Goal: Information Seeking & Learning: Learn about a topic

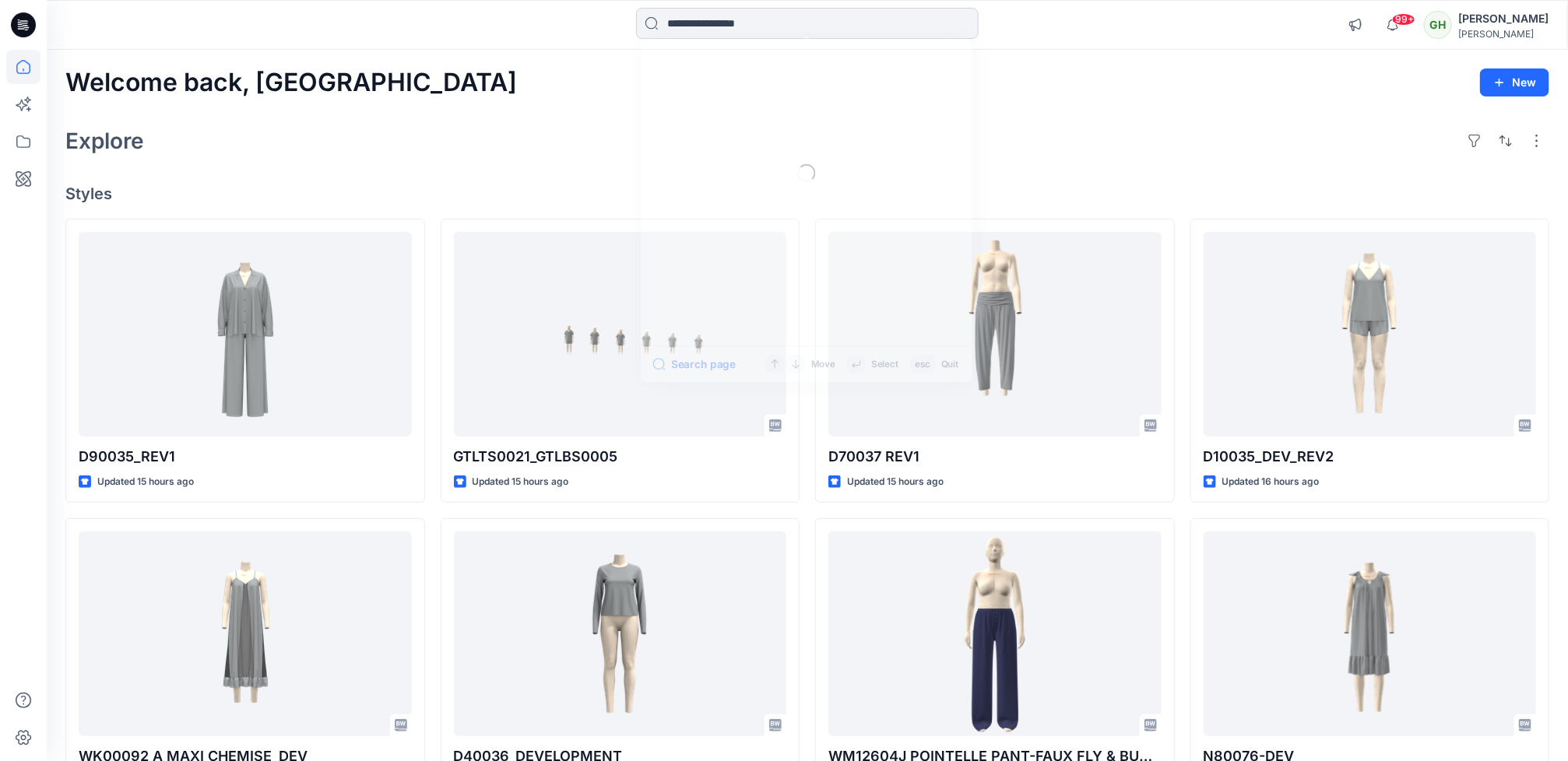
click at [736, 24] on input at bounding box center [807, 24] width 343 height 31
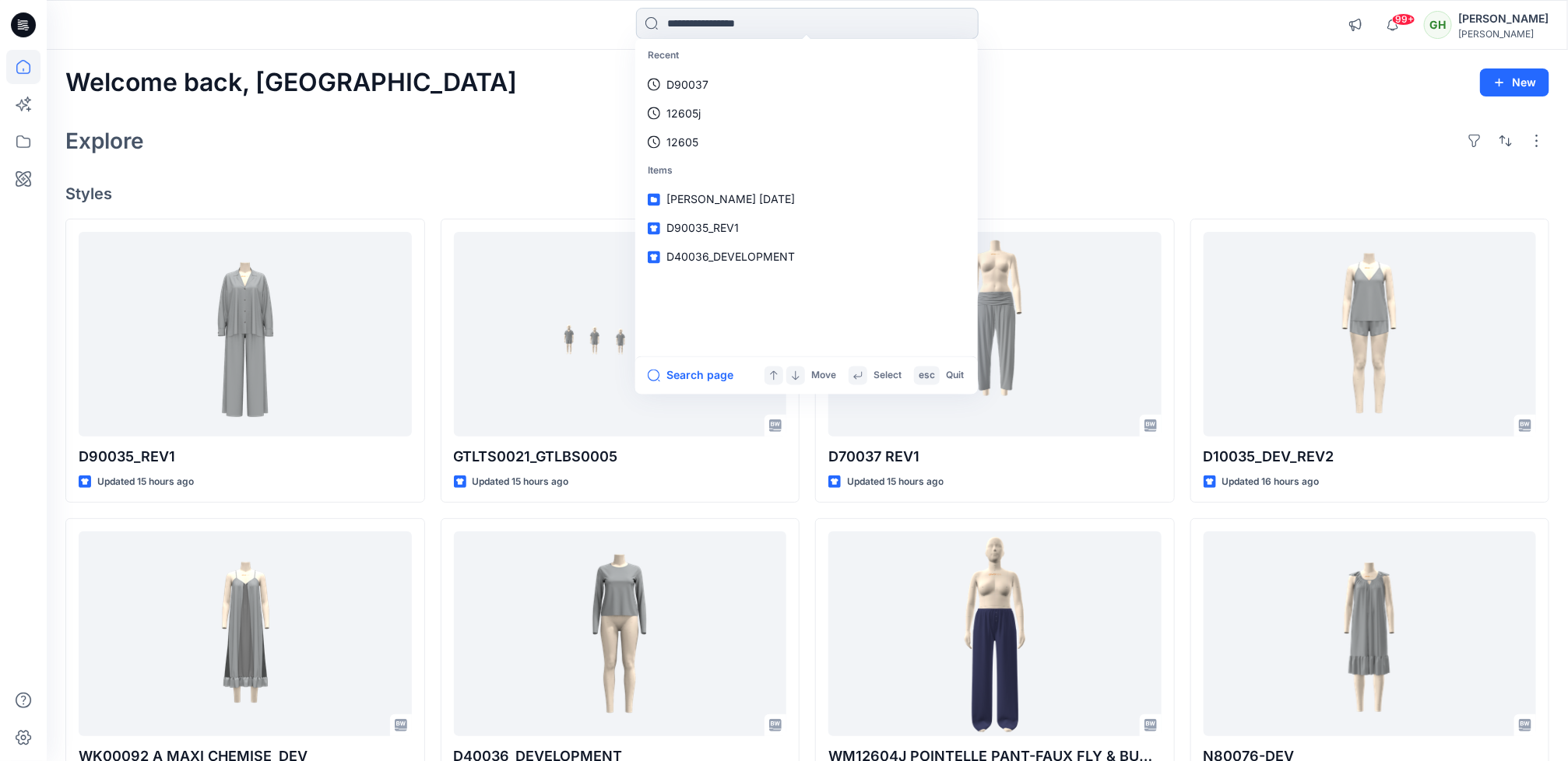
paste input "**********"
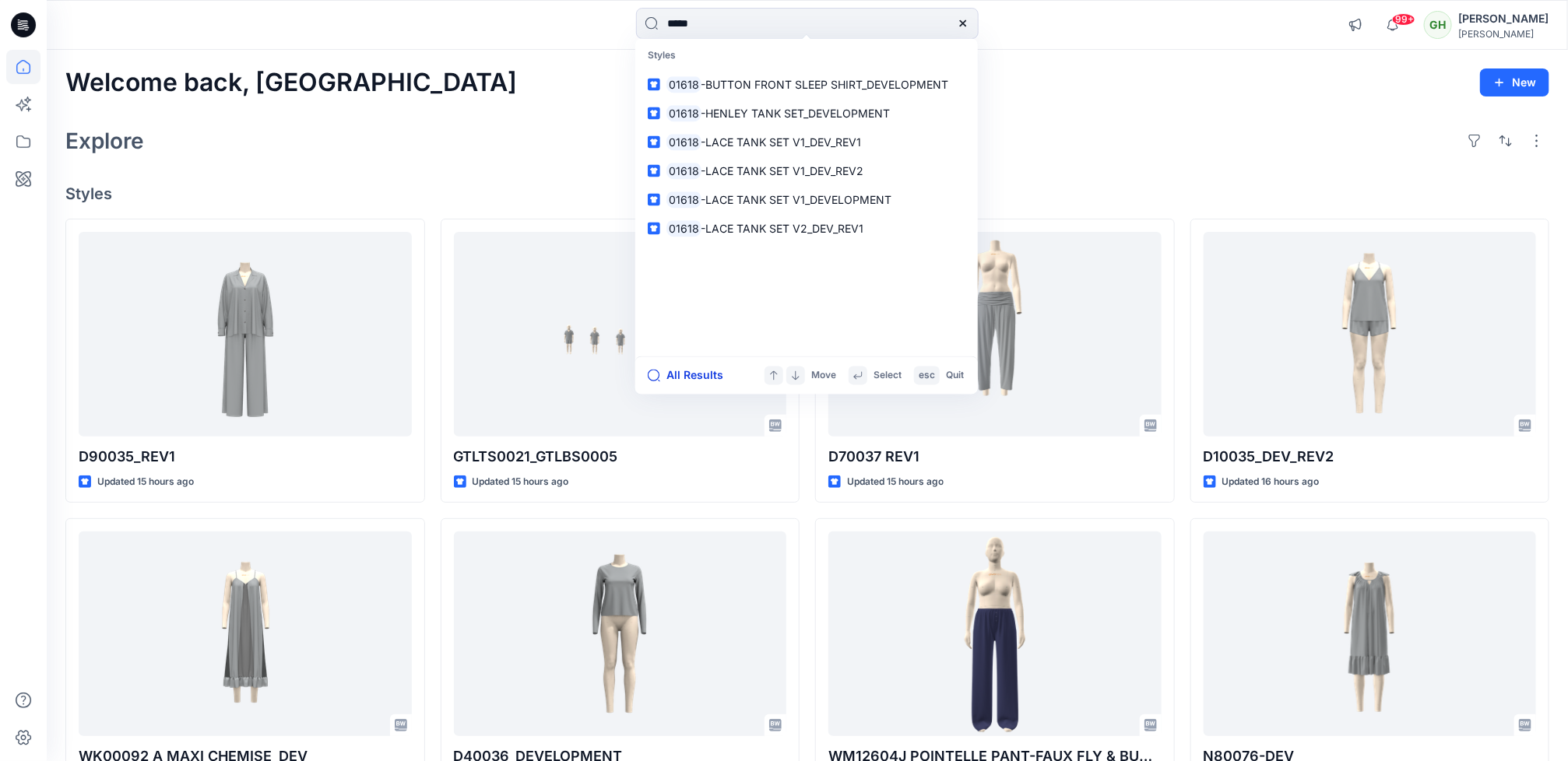
type input "*****"
click at [694, 370] on button "All Results" at bounding box center [691, 376] width 85 height 18
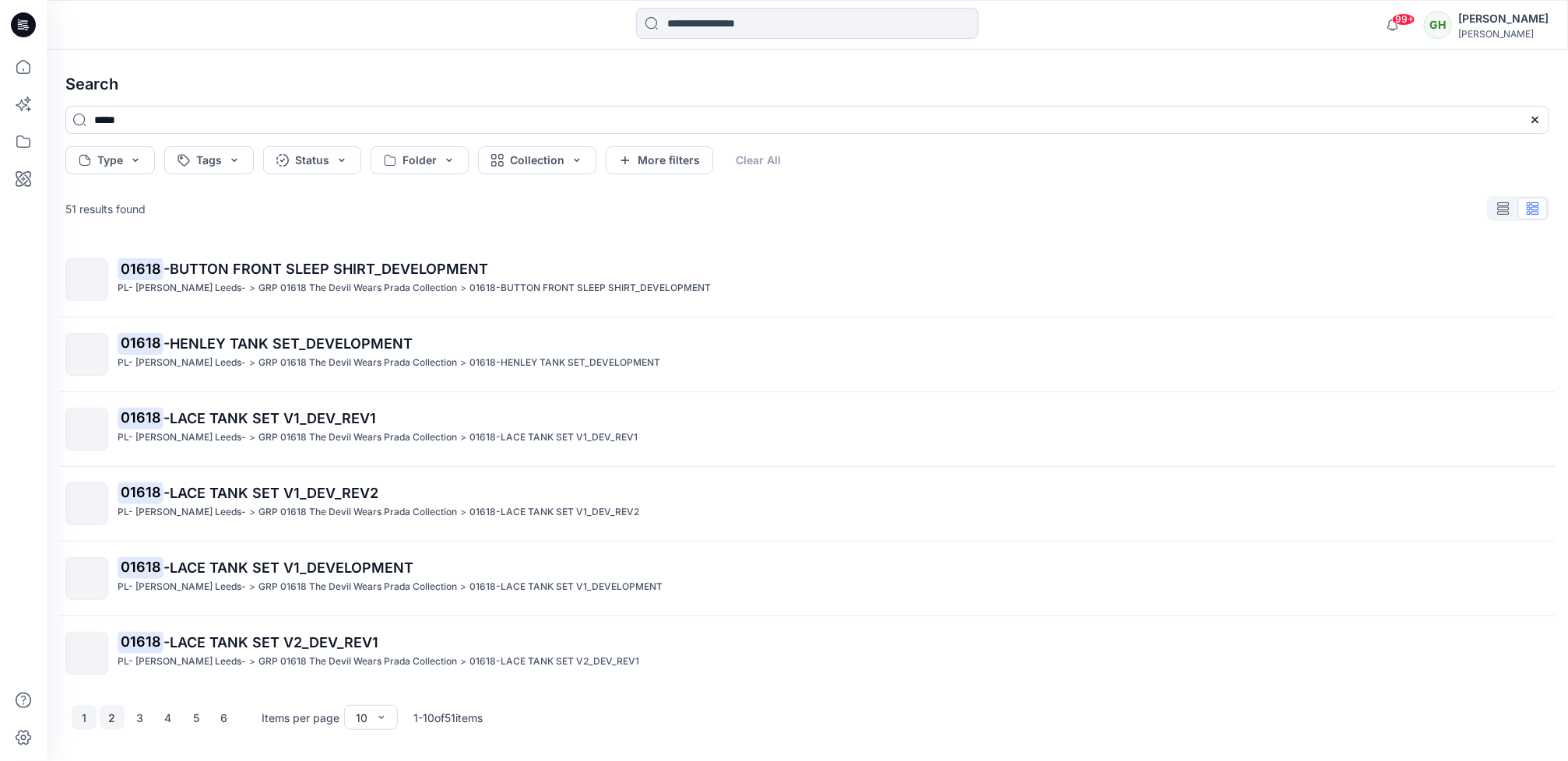
click at [115, 719] on button "2" at bounding box center [112, 717] width 25 height 25
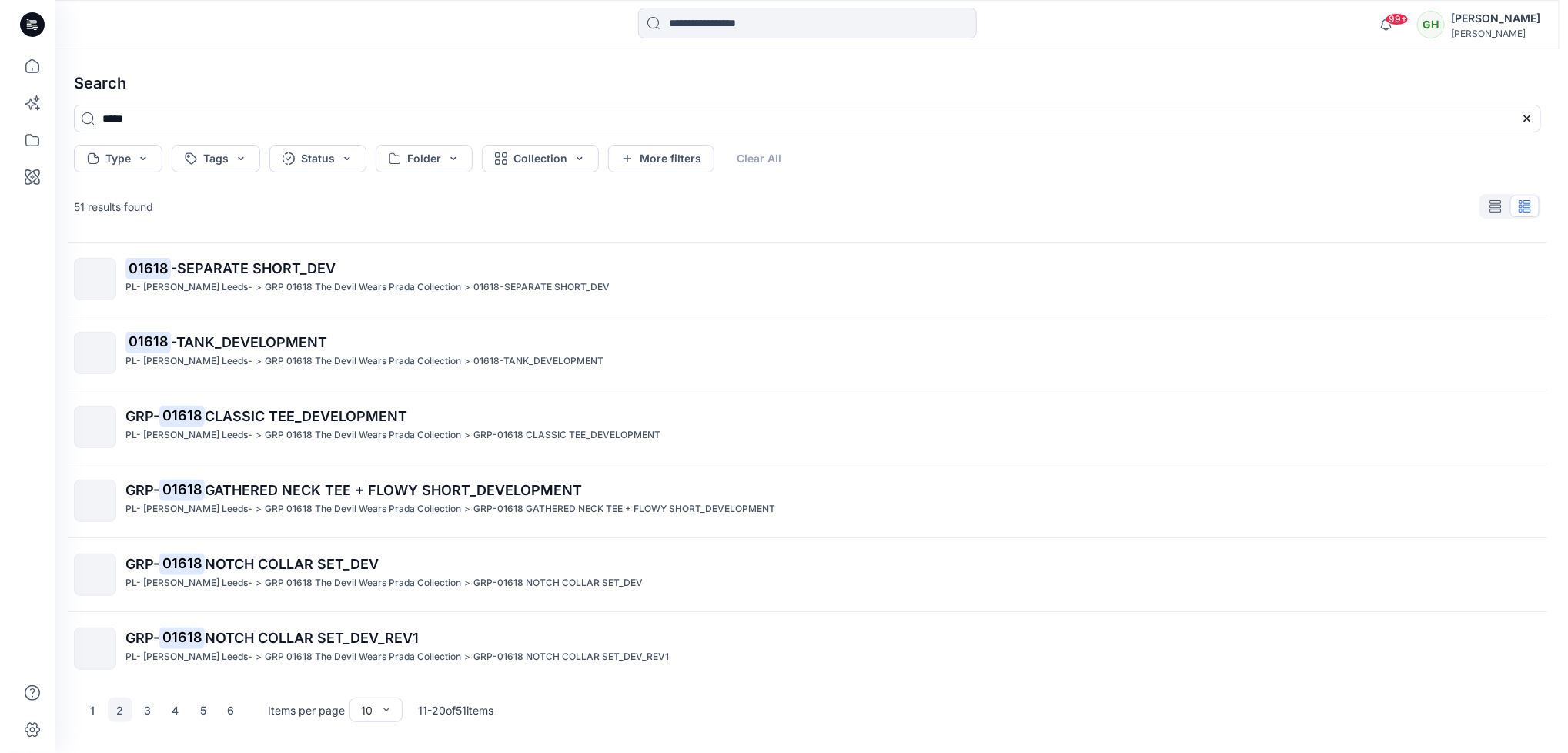
scroll to position [304, 0]
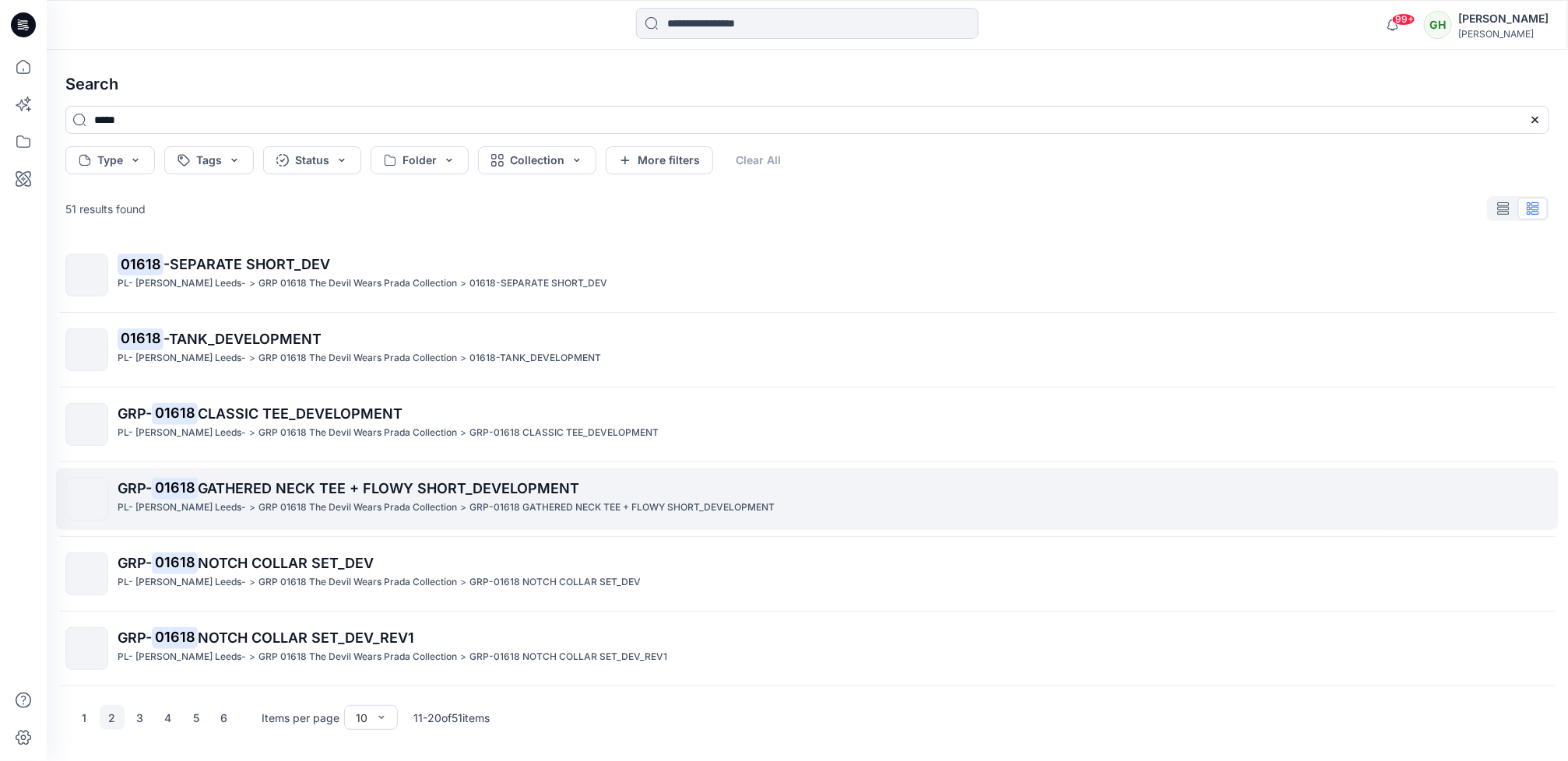
click at [258, 509] on p "GRP 01618 The Devil Wears Prada Collection" at bounding box center [358, 507] width 199 height 17
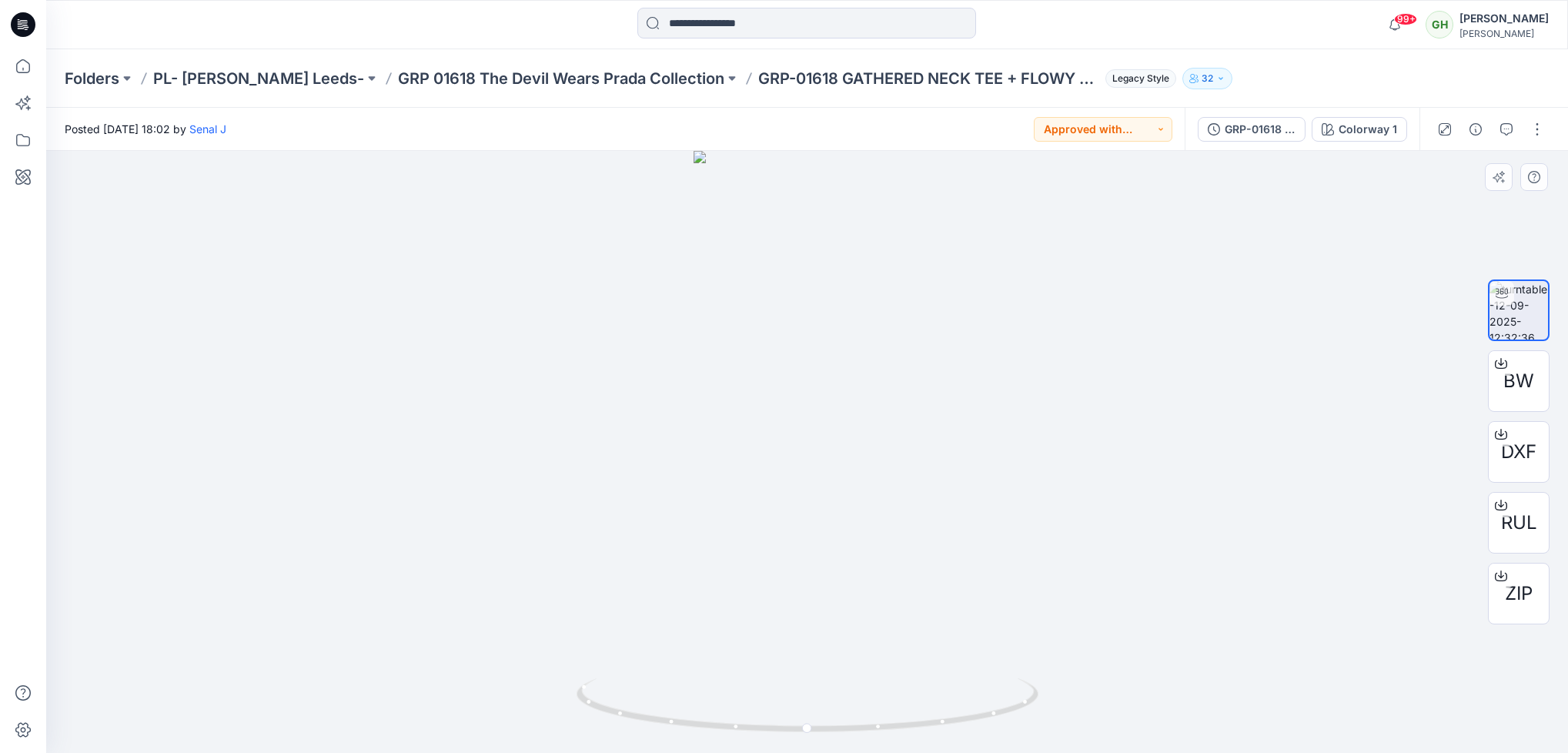
click at [767, 298] on div at bounding box center [807, 452] width 1521 height 602
click at [1171, 123] on button "button" at bounding box center [1506, 129] width 25 height 25
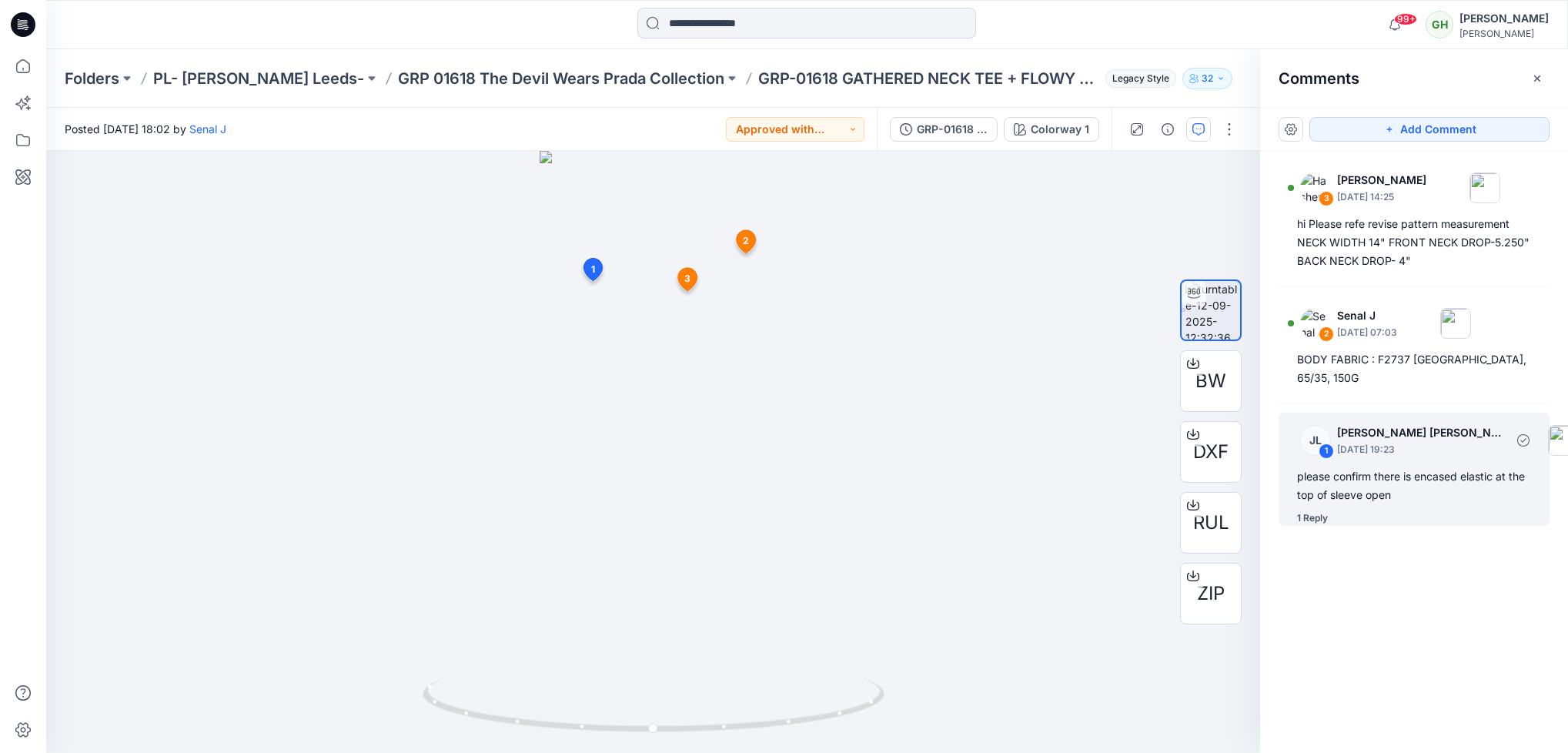
click at [1171, 481] on div "please confirm there is encased elastic at the top of sleeve open" at bounding box center [1414, 486] width 234 height 37
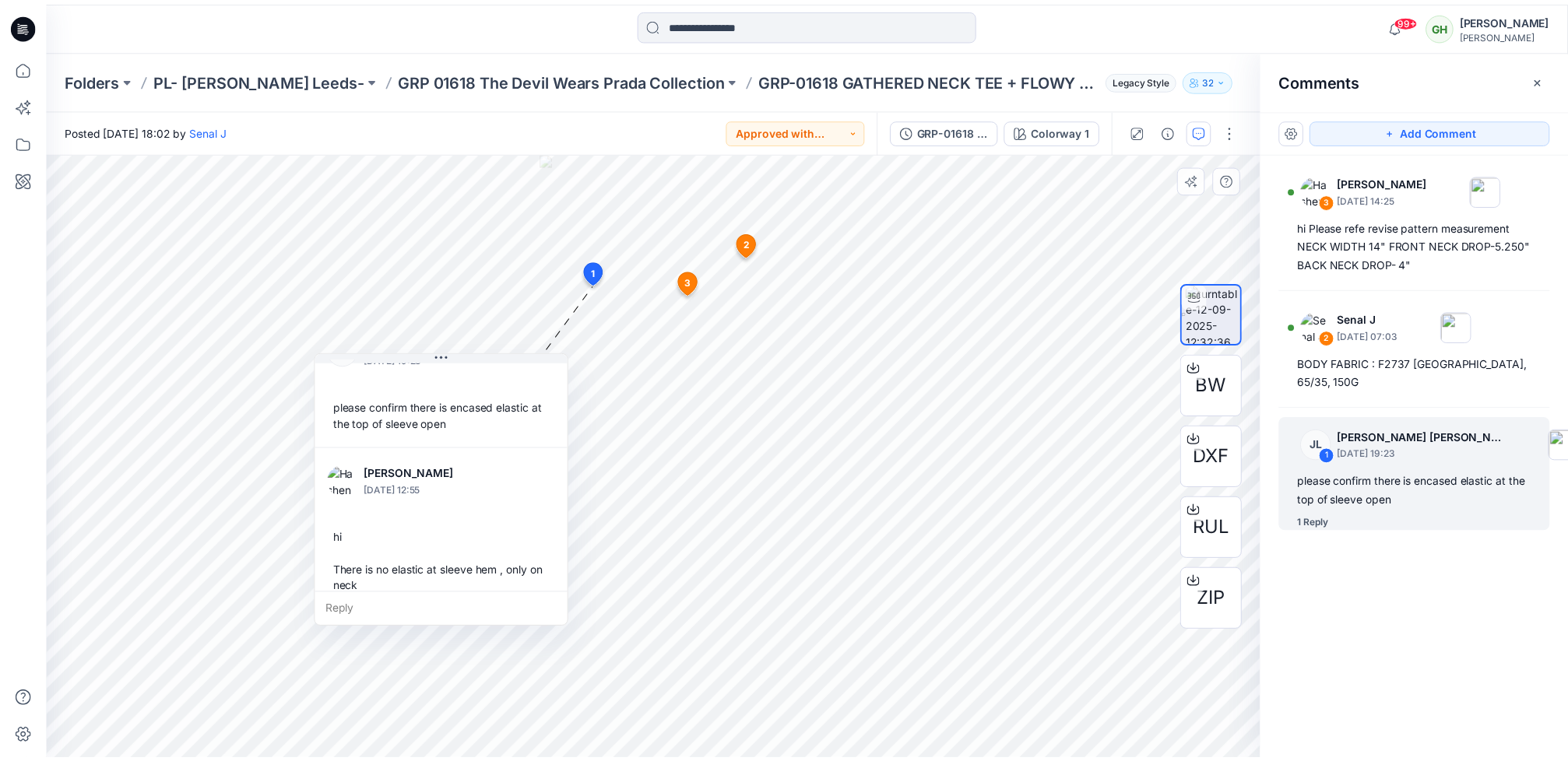
scroll to position [59, 0]
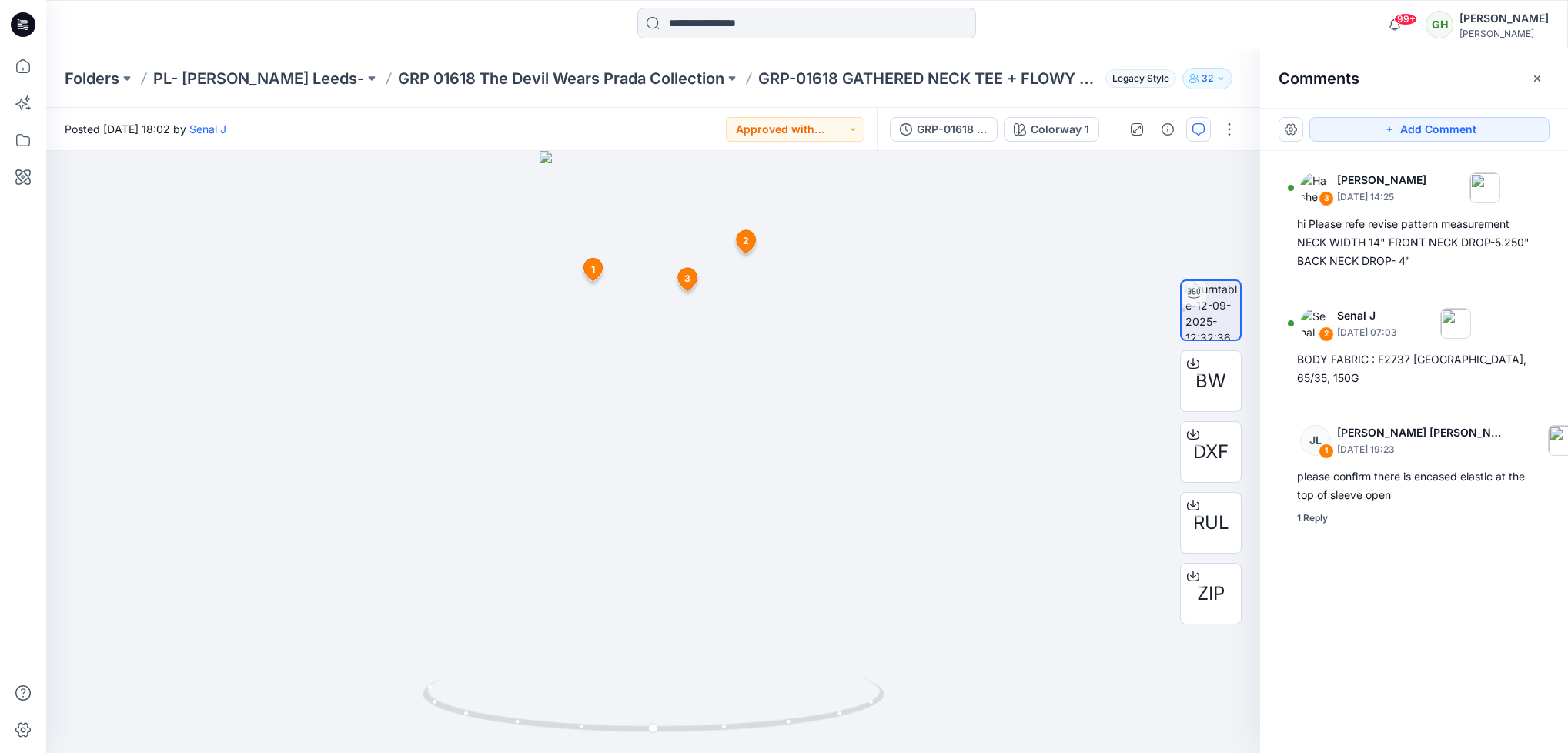
click at [25, 16] on icon at bounding box center [23, 24] width 25 height 25
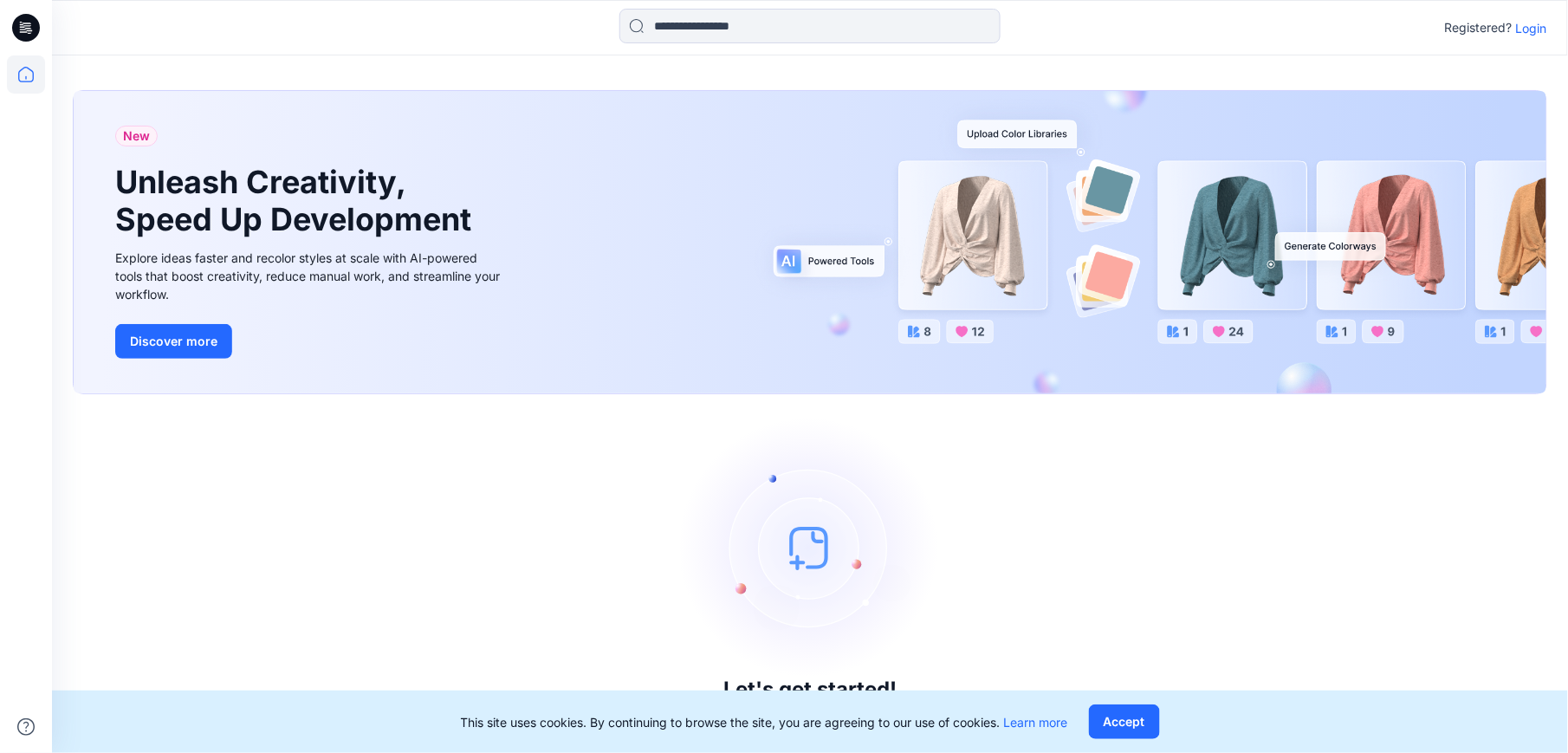
click at [1533, 26] on p "Login" at bounding box center [1532, 28] width 31 height 18
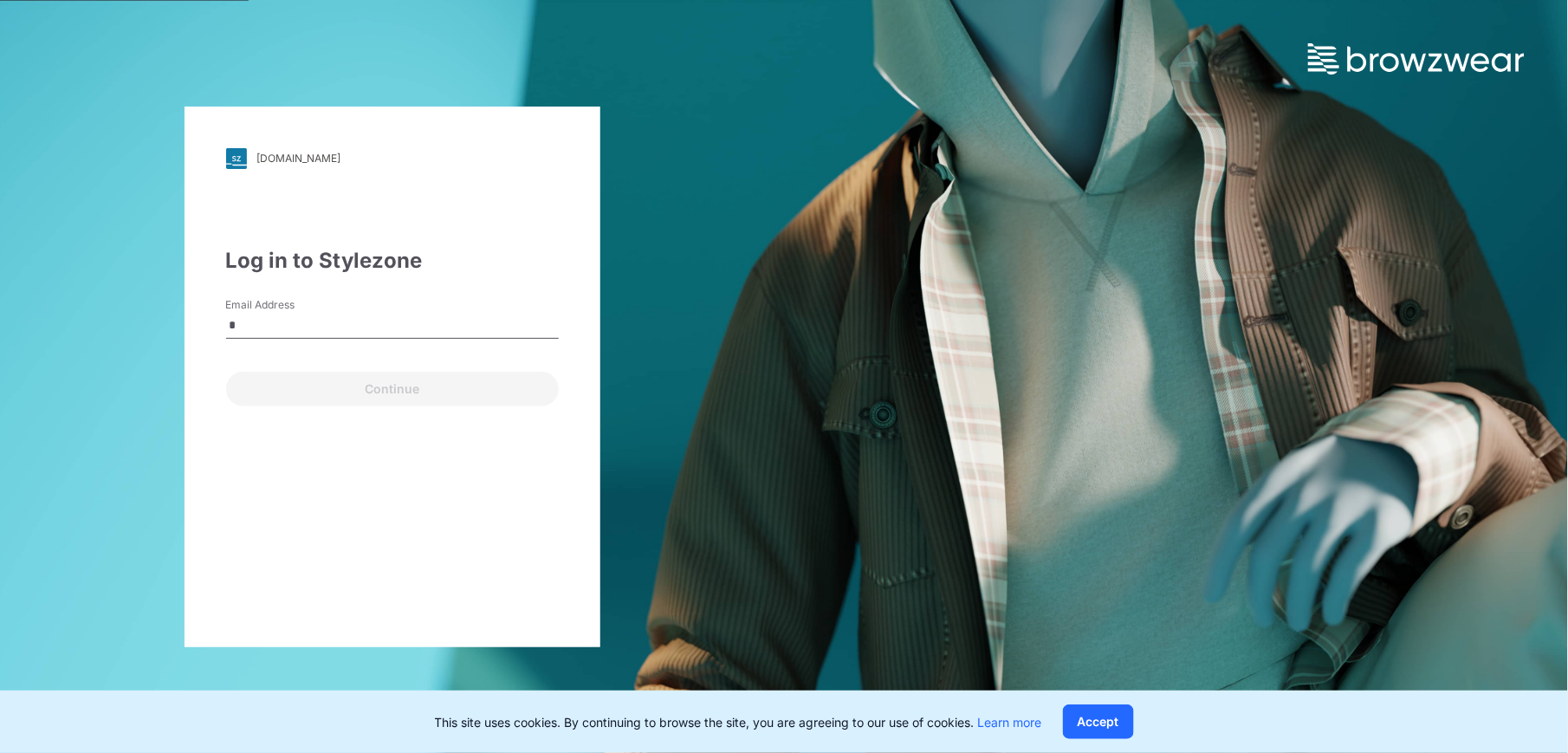
type input "**********"
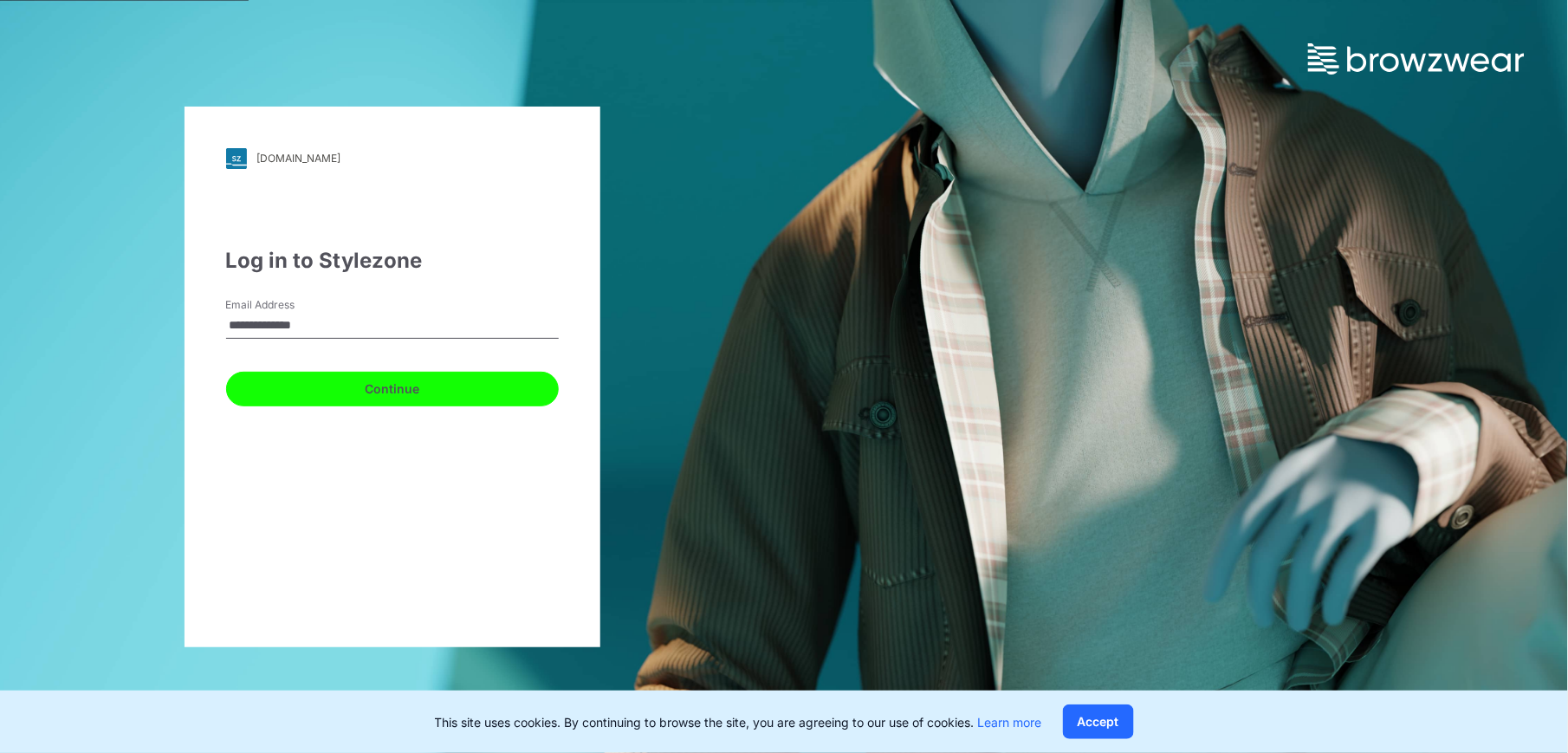
click at [287, 392] on button "Continue" at bounding box center [392, 389] width 333 height 35
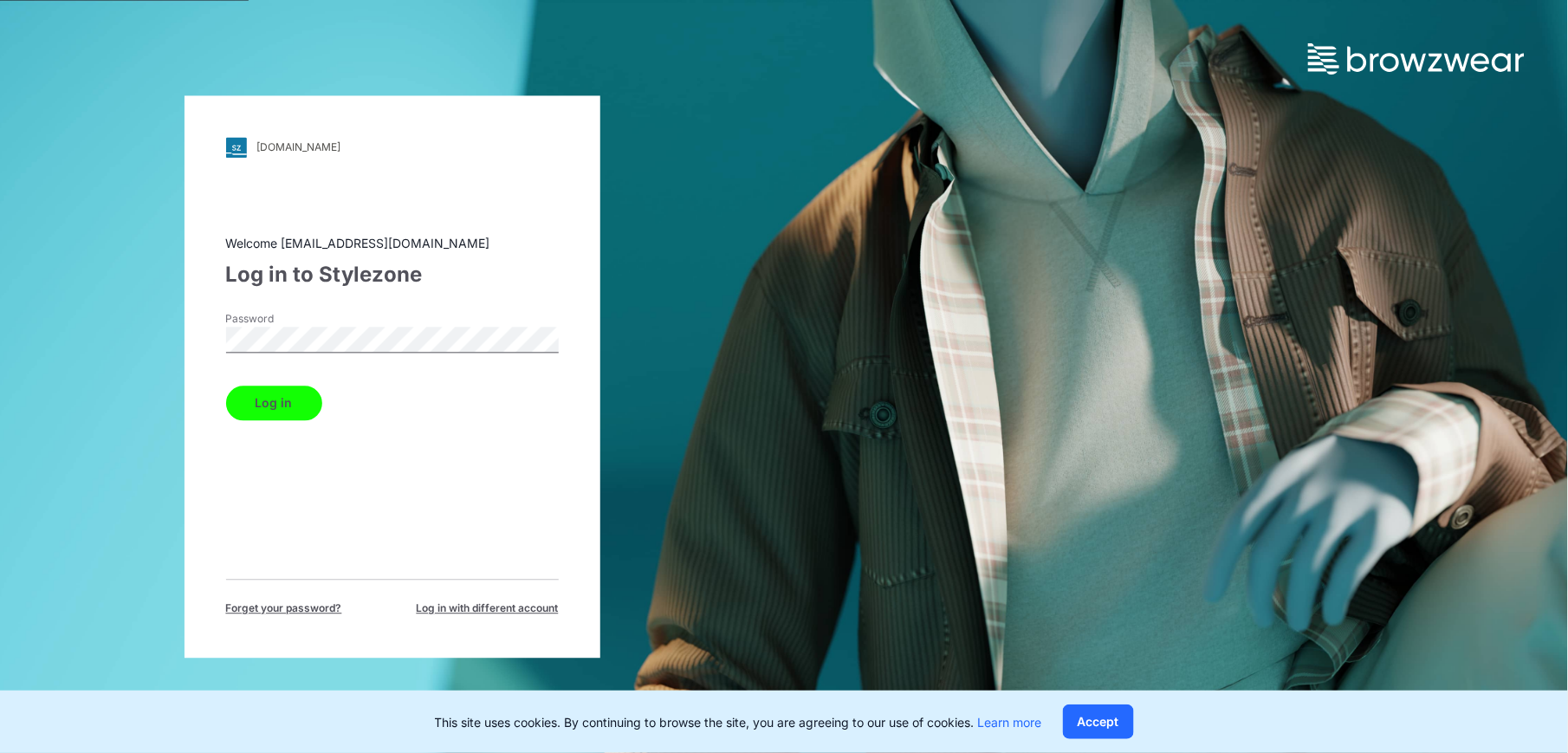
click at [260, 410] on button "Log in" at bounding box center [274, 403] width 96 height 35
